Goal: Information Seeking & Learning: Learn about a topic

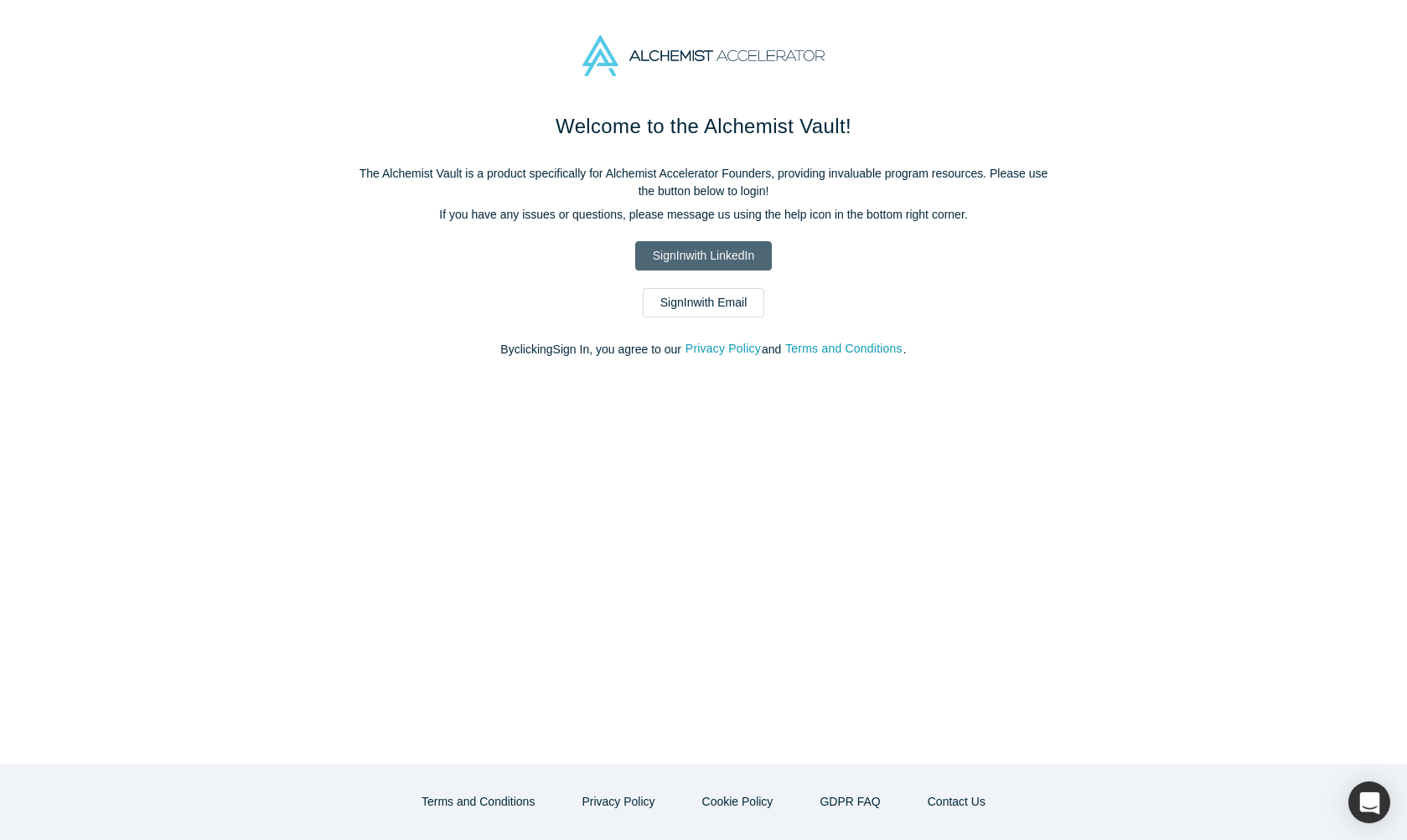
click at [513, 251] on link "Sign In with LinkedIn" at bounding box center [703, 256] width 136 height 29
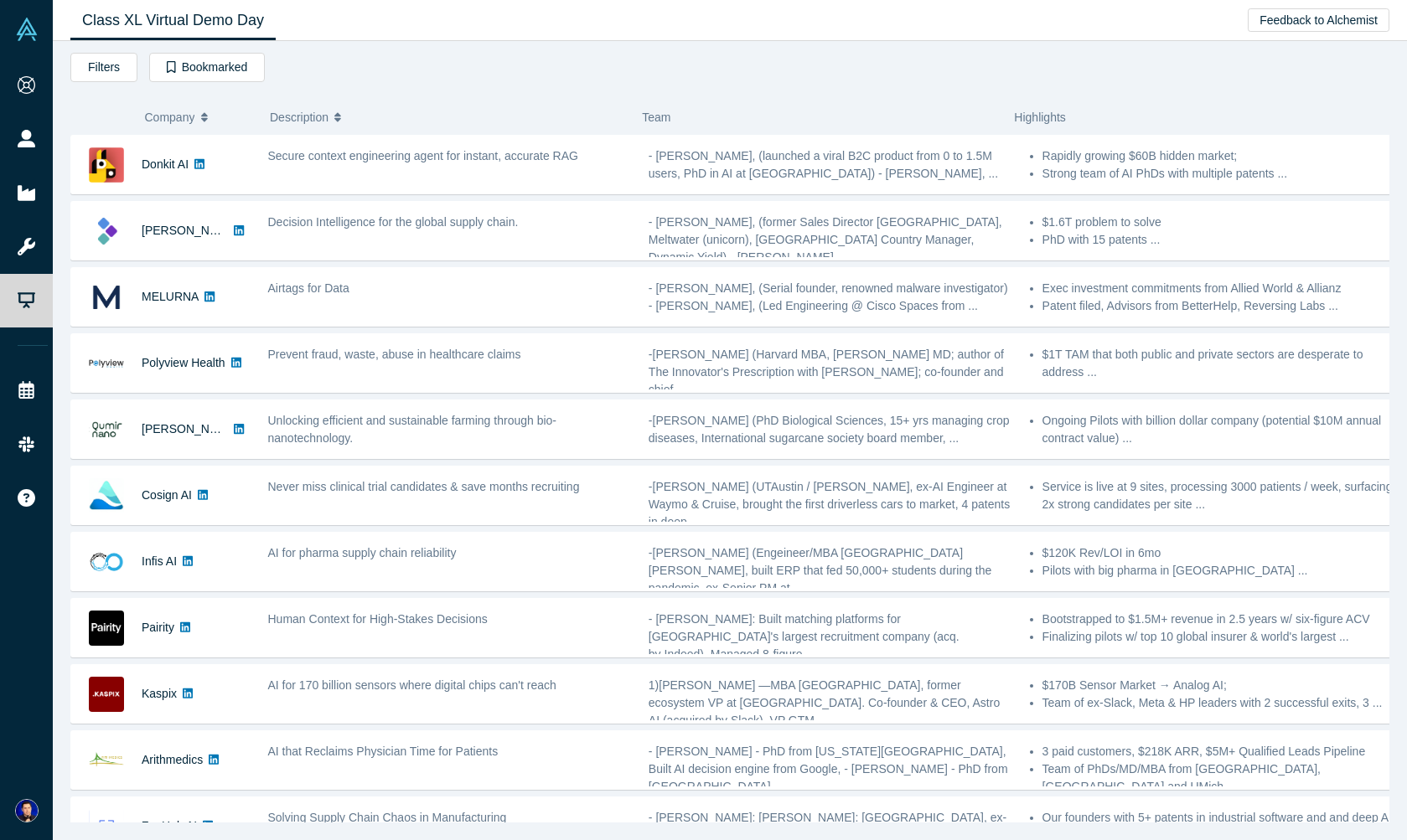
click at [668, 59] on div "Filters AI Artificial Intelligence B2B SaaS AI (Artificial Intelligence) Data A…" at bounding box center [729, 70] width 1319 height 35
click at [837, 52] on div "Filters AI Artificial Intelligence B2B SaaS AI (Artificial Intelligence) Data A…" at bounding box center [730, 441] width 1354 height 799
